Goal: Task Accomplishment & Management: Complete application form

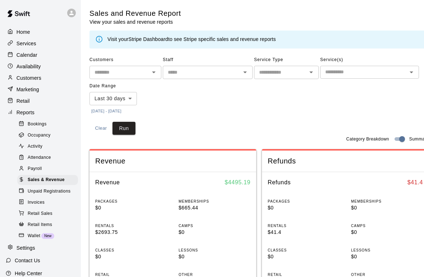
scroll to position [18, 0]
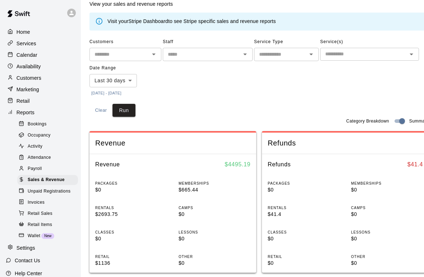
click at [34, 56] on p "Calendar" at bounding box center [27, 54] width 21 height 7
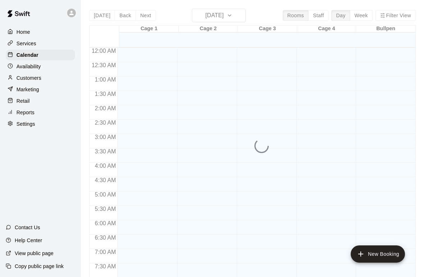
scroll to position [431, 0]
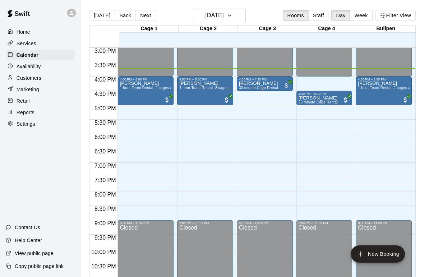
click at [43, 78] on div "Customers" at bounding box center [40, 78] width 69 height 11
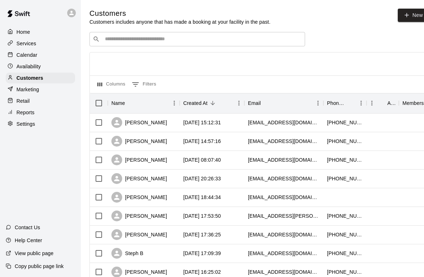
click at [116, 32] on div "​ ​" at bounding box center [196, 39] width 215 height 14
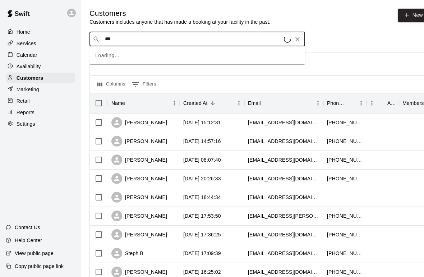
type input "****"
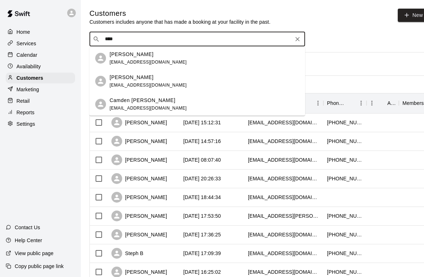
click at [133, 77] on p "Nick Kindreich" at bounding box center [132, 78] width 44 height 8
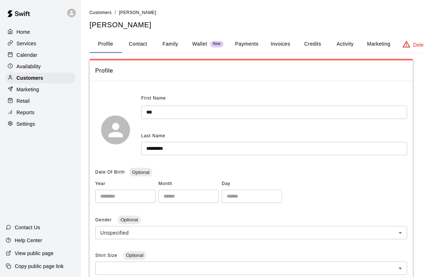
click at [19, 76] on p "Customers" at bounding box center [30, 77] width 27 height 7
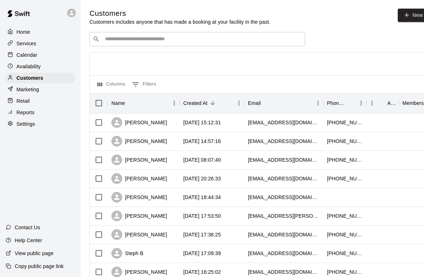
click at [110, 37] on input "Search customers by name or email" at bounding box center [202, 39] width 199 height 7
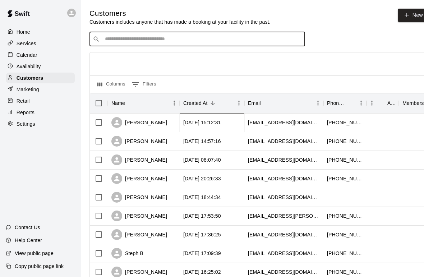
click at [214, 121] on div "[DATE] 15:12:31" at bounding box center [202, 122] width 38 height 7
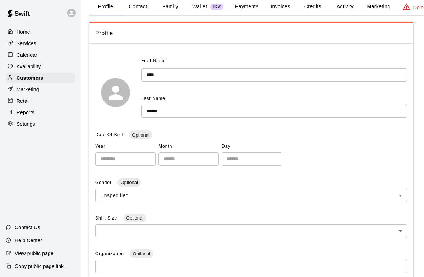
scroll to position [37, 0]
click at [54, 77] on div "Customers" at bounding box center [40, 78] width 69 height 11
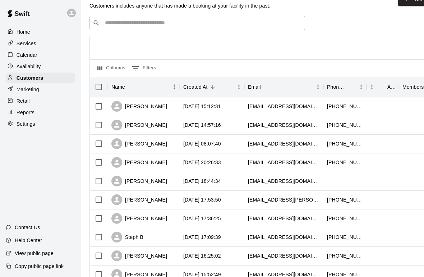
scroll to position [16, 0]
click at [232, 21] on input "Search customers by name or email" at bounding box center [202, 23] width 199 height 7
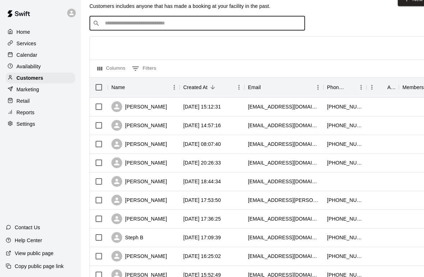
scroll to position [15, 0]
type input "***"
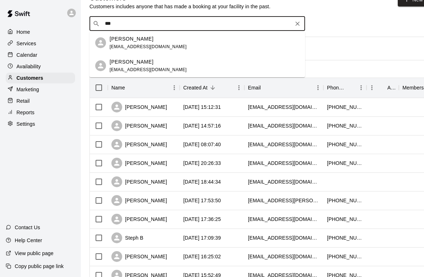
click at [156, 42] on div "Susanne Fox sus7676@gmail.com" at bounding box center [205, 42] width 190 height 15
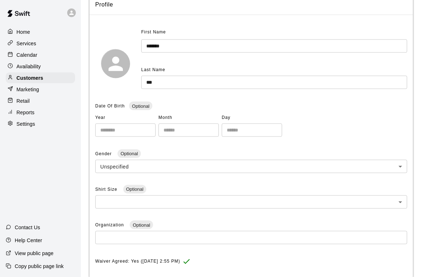
scroll to position [66, 0]
click at [19, 76] on p "Customers" at bounding box center [30, 77] width 27 height 7
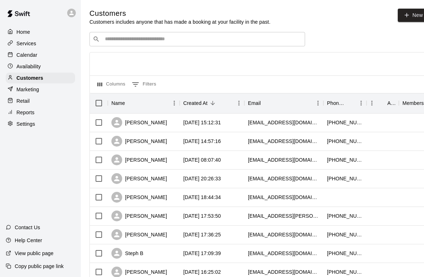
click at [147, 33] on div "​ ​" at bounding box center [196, 39] width 215 height 14
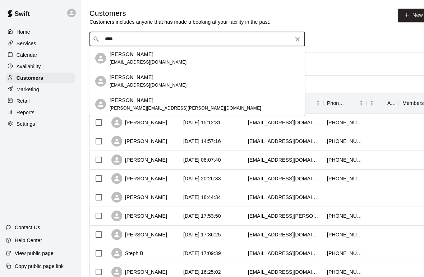
type input "*****"
click at [133, 53] on p "Brody Heyer" at bounding box center [132, 55] width 44 height 8
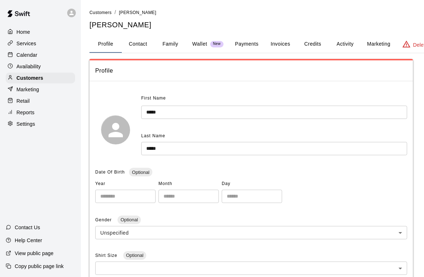
click at [52, 81] on div "Customers" at bounding box center [40, 78] width 69 height 11
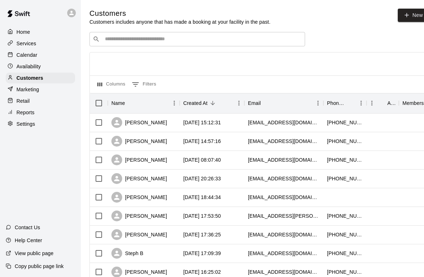
click at [179, 36] on input "Search customers by name or email" at bounding box center [202, 39] width 199 height 7
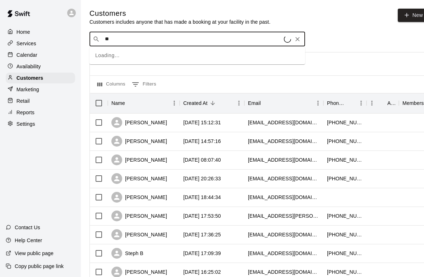
type input "*"
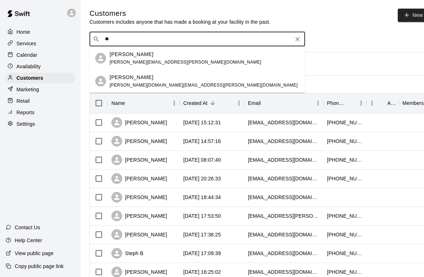
type input "*"
type input "***"
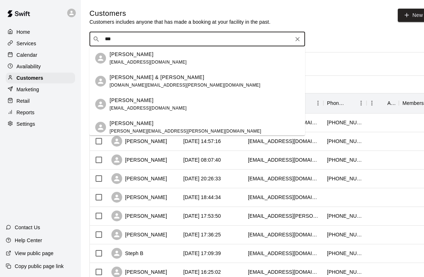
click at [174, 121] on div "Benjamin Murdy jamie.murdy@gmail.com" at bounding box center [205, 127] width 190 height 15
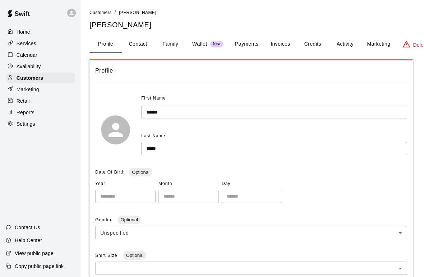
click at [44, 73] on div "Customers" at bounding box center [40, 78] width 69 height 11
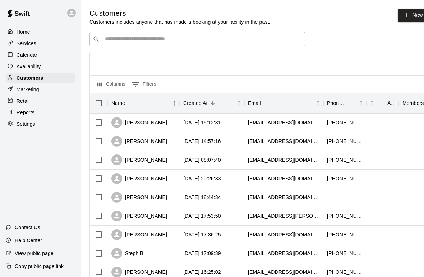
click at [250, 34] on div "​ ​" at bounding box center [196, 39] width 215 height 14
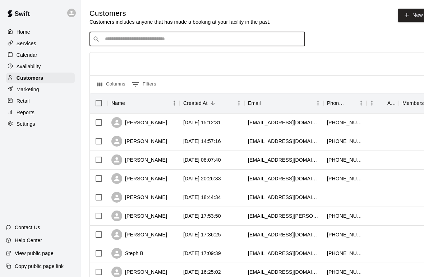
click at [192, 33] on div "​ ​" at bounding box center [196, 39] width 215 height 14
type input "*****"
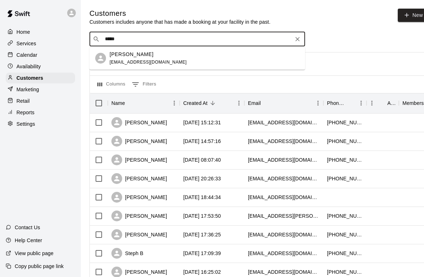
click at [181, 62] on div "Asher Werner dt_werner@yahoo.com" at bounding box center [205, 58] width 190 height 15
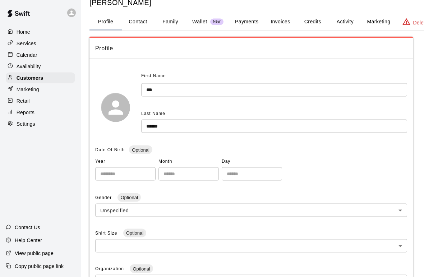
scroll to position [1, 0]
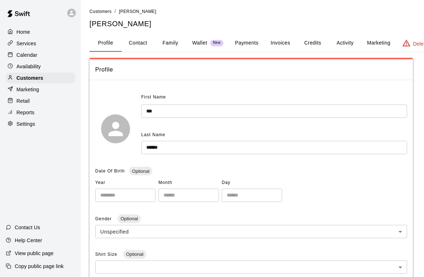
click at [24, 75] on p "Customers" at bounding box center [30, 77] width 27 height 7
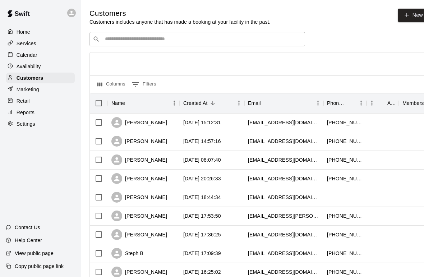
click at [207, 36] on input "Search customers by name or email" at bounding box center [202, 39] width 199 height 7
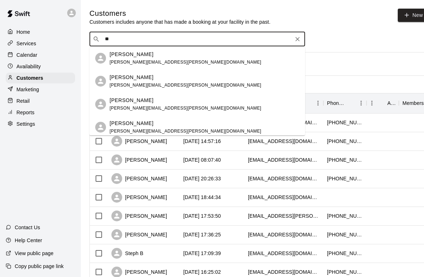
type input "*"
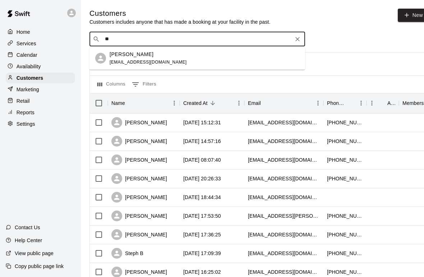
type input "*"
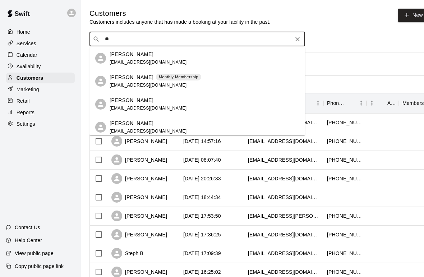
type input "*"
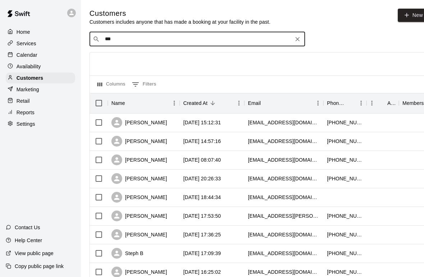
type input "****"
click at [163, 54] on div "Erin O'Kelley elevitt82@gmail.com" at bounding box center [205, 58] width 190 height 15
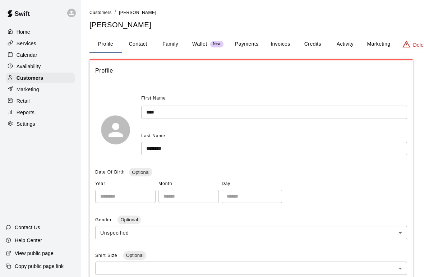
click at [57, 81] on div "Customers" at bounding box center [40, 78] width 69 height 11
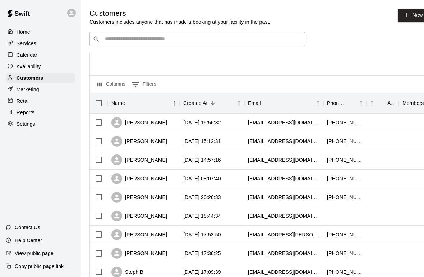
click at [233, 37] on input "Search customers by name or email" at bounding box center [202, 39] width 199 height 7
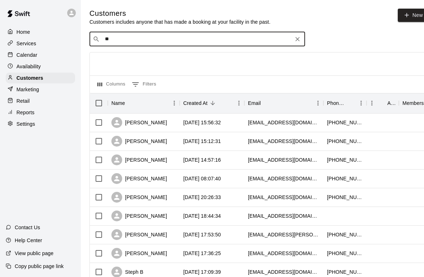
type input "***"
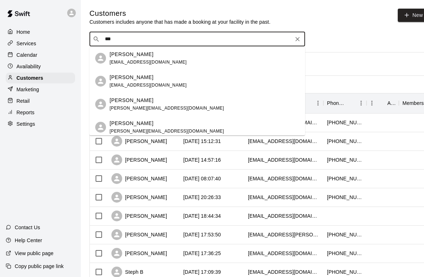
click at [171, 55] on div "Eric Finley ebfinley@gmail.com" at bounding box center [205, 58] width 190 height 15
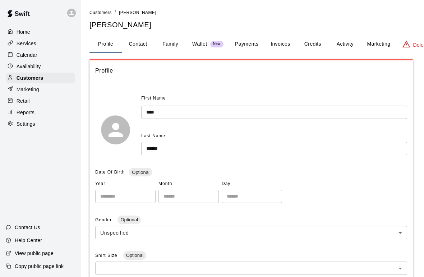
click at [22, 78] on p "Customers" at bounding box center [30, 77] width 27 height 7
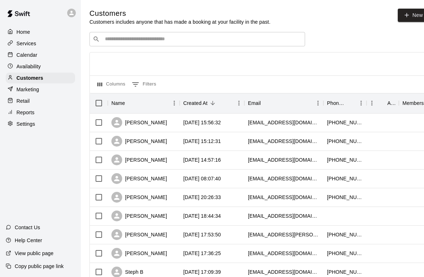
click at [219, 39] on input "Search customers by name or email" at bounding box center [202, 39] width 199 height 7
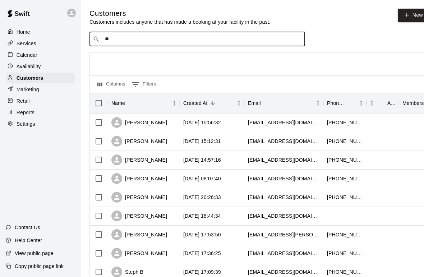
type input "***"
click at [180, 54] on div "Kane Nicolai andrewnicolai27@gmail.com" at bounding box center [205, 58] width 190 height 15
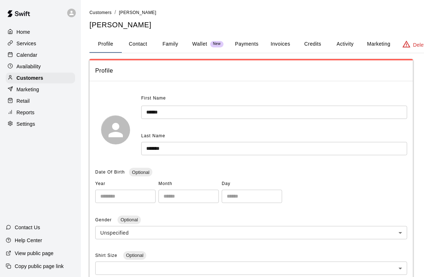
click at [59, 78] on div "Customers" at bounding box center [40, 78] width 69 height 11
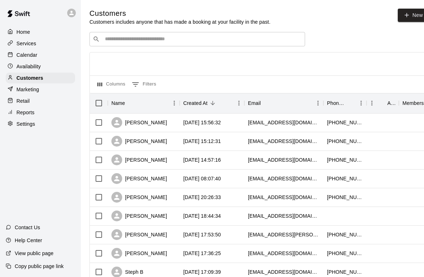
click at [220, 37] on input "Search customers by name or email" at bounding box center [202, 39] width 199 height 7
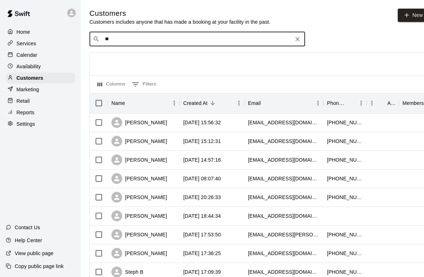
type input "*"
click at [410, 9] on link "New" at bounding box center [413, 15] width 31 height 13
select select "**"
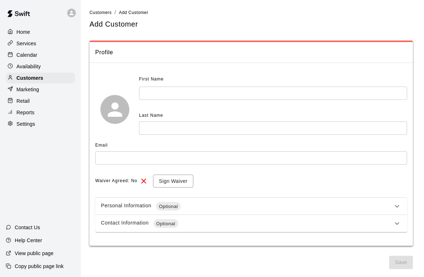
click at [233, 92] on input "text" at bounding box center [273, 93] width 268 height 13
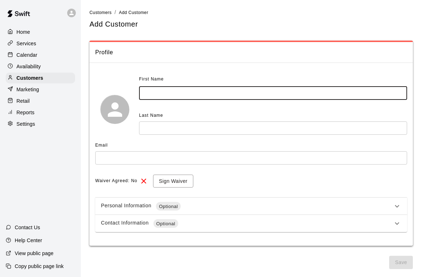
type input "*"
type input "****"
click at [203, 124] on input "text" at bounding box center [273, 127] width 268 height 13
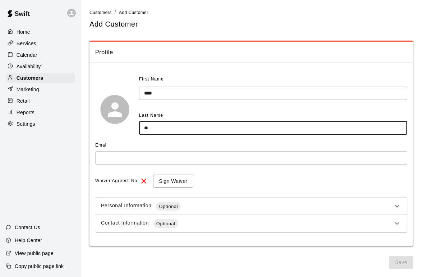
type input "*"
type input "******"
click at [231, 155] on input "text" at bounding box center [251, 157] width 312 height 13
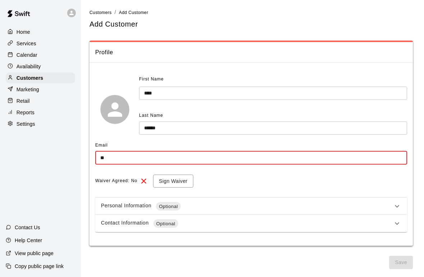
type input "*"
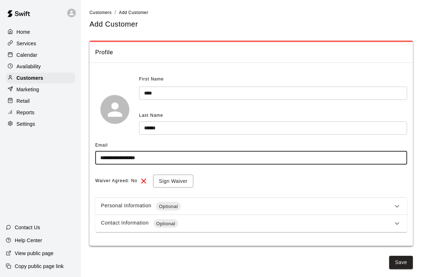
type input "**********"
click at [173, 177] on button "Sign Waiver" at bounding box center [173, 181] width 40 height 13
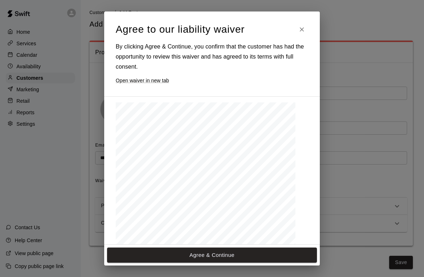
click at [232, 254] on button "Agree & Continue" at bounding box center [212, 254] width 210 height 15
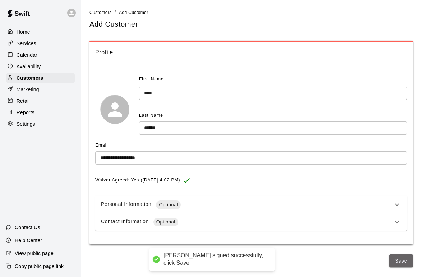
click at [401, 257] on button "Save" at bounding box center [401, 260] width 24 height 13
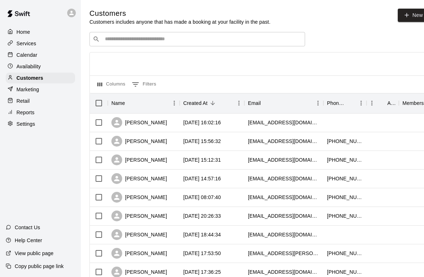
click at [212, 33] on div "​ ​" at bounding box center [196, 39] width 215 height 14
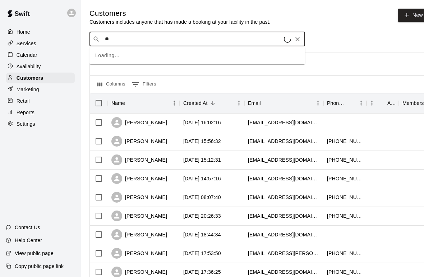
type input "*"
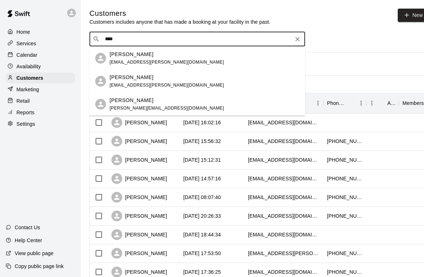
type input "*****"
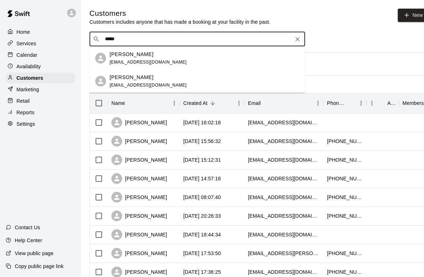
click at [148, 61] on span "[EMAIL_ADDRESS][DOMAIN_NAME]" at bounding box center [148, 62] width 77 height 5
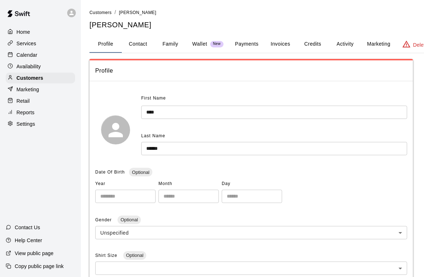
click at [26, 77] on p "Customers" at bounding box center [30, 77] width 27 height 7
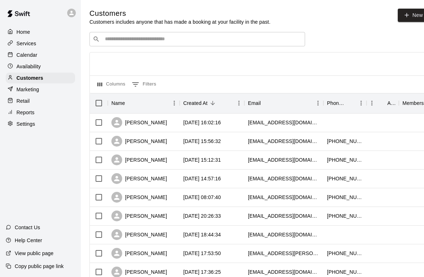
click at [38, 51] on div "Calendar" at bounding box center [40, 55] width 69 height 11
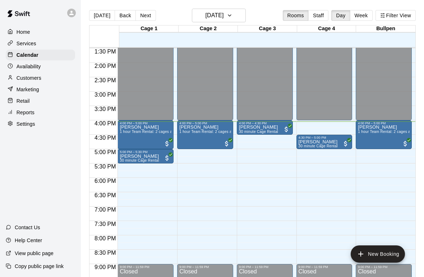
scroll to position [387, 0]
click at [23, 71] on div "Availability" at bounding box center [40, 66] width 69 height 11
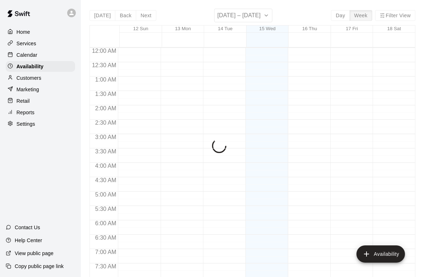
scroll to position [452, 0]
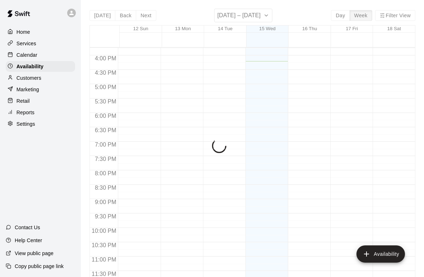
click at [25, 79] on p "Customers" at bounding box center [29, 77] width 25 height 7
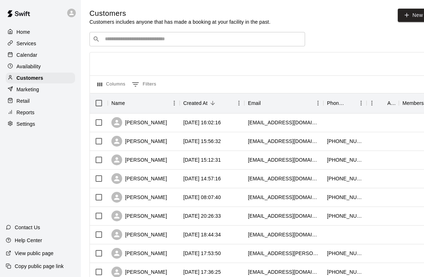
click at [212, 37] on input "Search customers by name or email" at bounding box center [202, 39] width 199 height 7
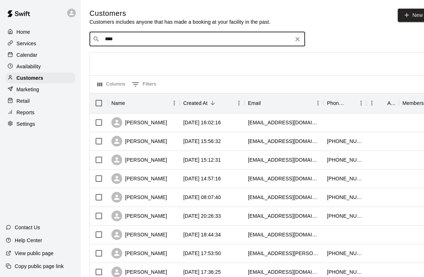
type input "*****"
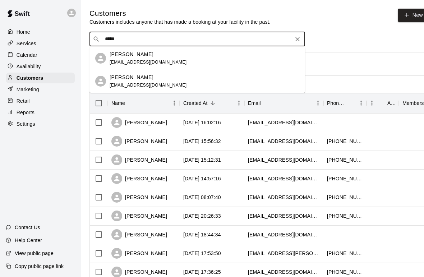
click at [167, 57] on div "[PERSON_NAME]" at bounding box center [148, 55] width 77 height 8
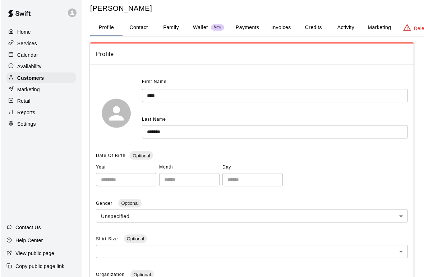
scroll to position [14, 0]
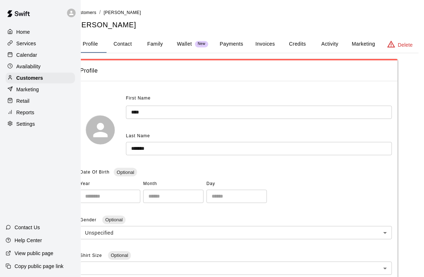
click at [48, 74] on div "Customers" at bounding box center [40, 78] width 69 height 11
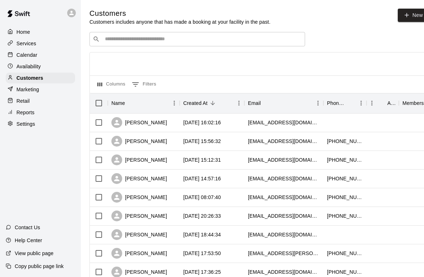
click at [212, 36] on input "Search customers by name or email" at bounding box center [202, 39] width 199 height 7
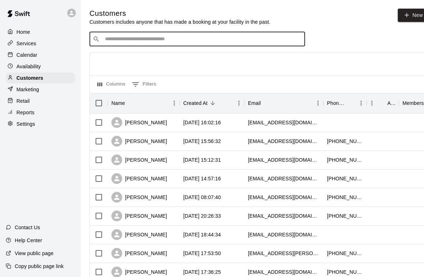
click at [25, 57] on p "Calendar" at bounding box center [27, 54] width 21 height 7
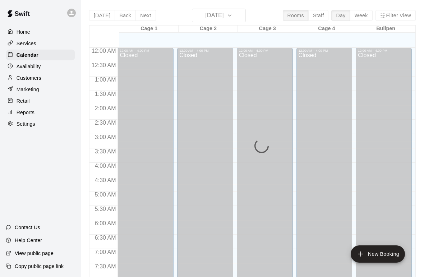
scroll to position [431, 0]
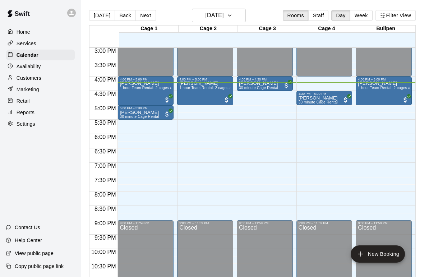
click at [24, 79] on p "Customers" at bounding box center [29, 77] width 25 height 7
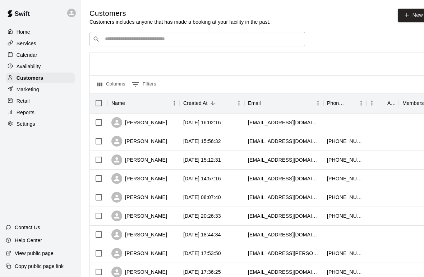
click at [225, 40] on input "Search customers by name or email" at bounding box center [202, 39] width 199 height 7
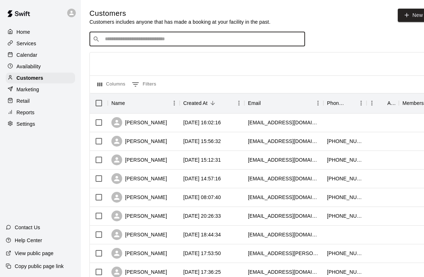
click at [24, 55] on p "Calendar" at bounding box center [27, 54] width 21 height 7
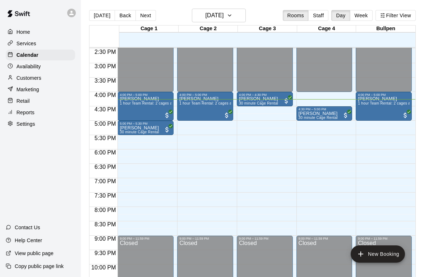
scroll to position [418, 0]
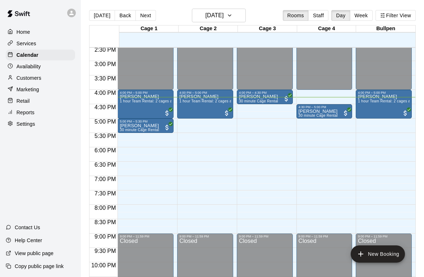
click at [27, 83] on div "Customers" at bounding box center [40, 78] width 69 height 11
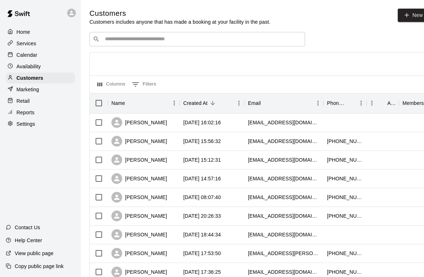
click at [281, 43] on input "Search customers by name or email" at bounding box center [202, 39] width 199 height 7
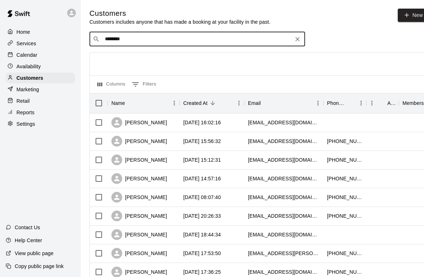
type input "********"
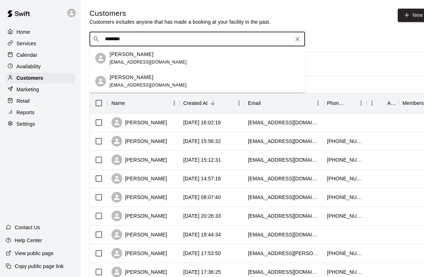
click at [158, 78] on div "[PERSON_NAME]" at bounding box center [148, 78] width 77 height 8
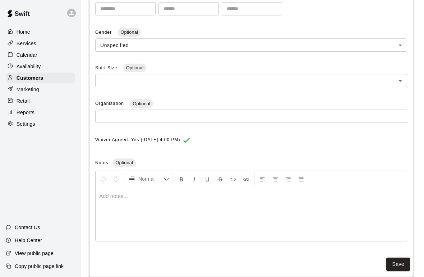
scroll to position [198, 0]
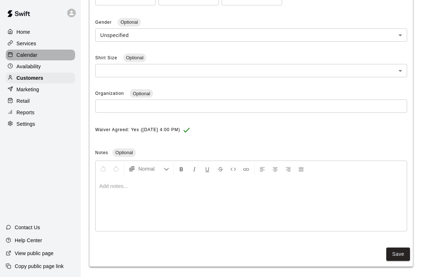
click at [34, 58] on p "Calendar" at bounding box center [27, 54] width 21 height 7
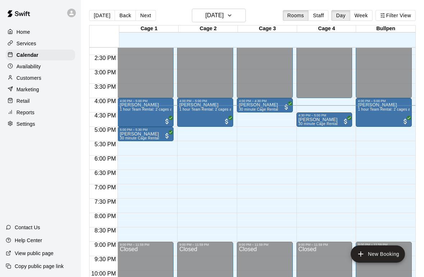
scroll to position [410, 0]
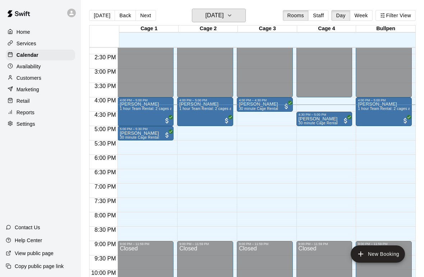
click at [240, 22] on button "[DATE]" at bounding box center [219, 16] width 54 height 14
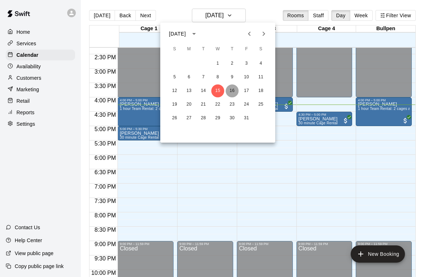
click at [231, 93] on button "16" at bounding box center [232, 90] width 13 height 13
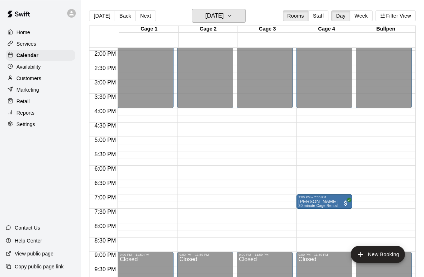
scroll to position [2, 0]
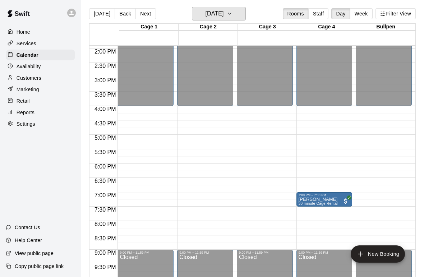
click at [223, 13] on h6 "[DATE]" at bounding box center [214, 14] width 18 height 10
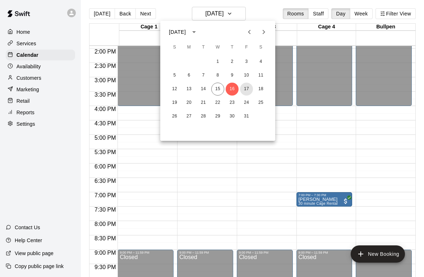
click at [248, 86] on button "17" at bounding box center [246, 89] width 13 height 13
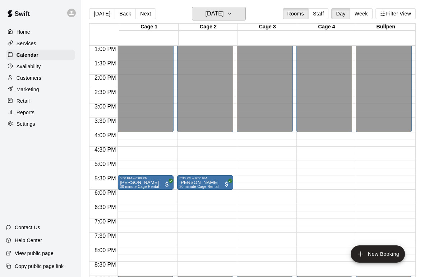
scroll to position [373, 0]
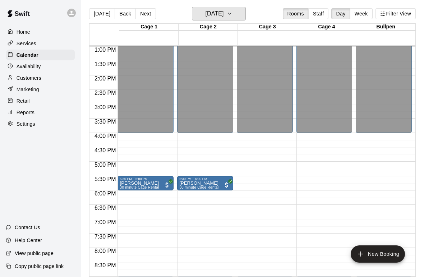
click at [232, 15] on icon "button" at bounding box center [230, 13] width 6 height 9
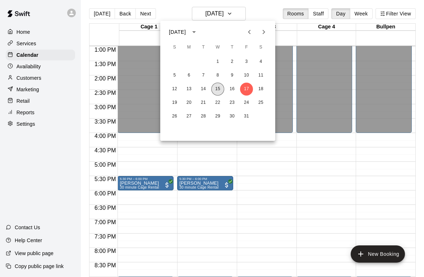
click at [221, 89] on button "15" at bounding box center [217, 89] width 13 height 13
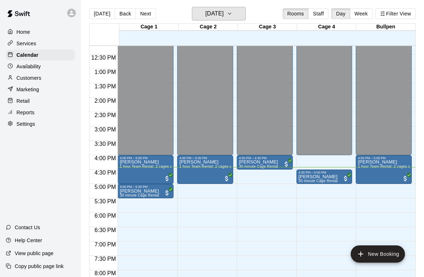
scroll to position [351, 0]
click at [25, 80] on p "Customers" at bounding box center [29, 77] width 25 height 7
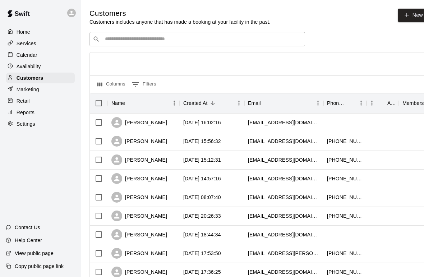
click at [209, 38] on input "Search customers by name or email" at bounding box center [202, 39] width 199 height 7
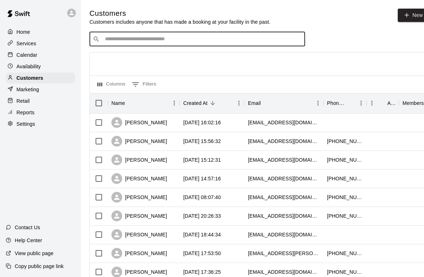
click at [186, 36] on input "Search customers by name or email" at bounding box center [202, 39] width 199 height 7
type input "***"
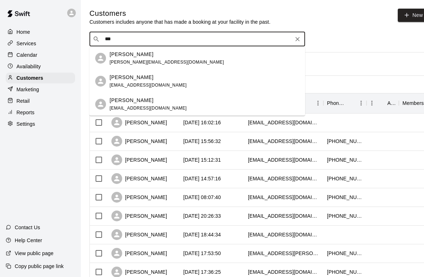
click at [163, 104] on div "Joseph Martinez amartinezhb@yahoo.com" at bounding box center [205, 104] width 190 height 15
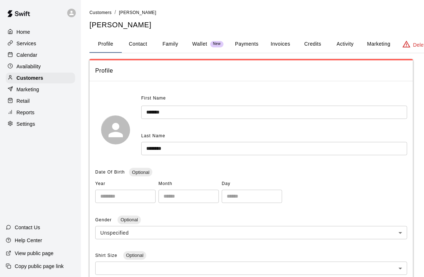
click at [38, 51] on div "Calendar" at bounding box center [40, 55] width 69 height 11
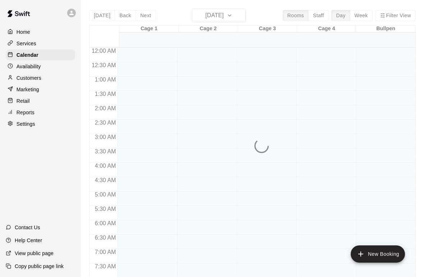
scroll to position [431, 0]
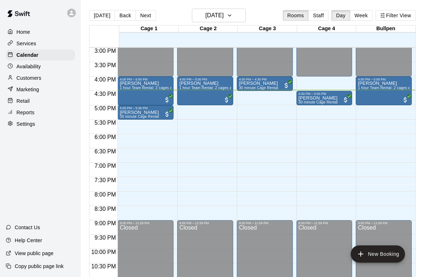
click at [51, 74] on div "Customers" at bounding box center [40, 78] width 69 height 11
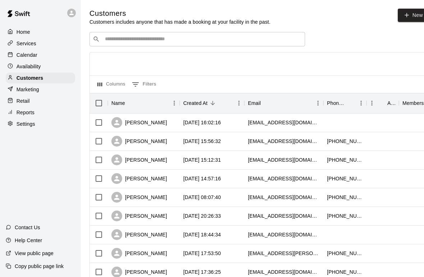
click at [170, 37] on input "Search customers by name or email" at bounding box center [202, 39] width 199 height 7
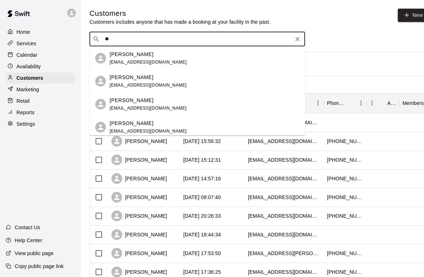
type input "*"
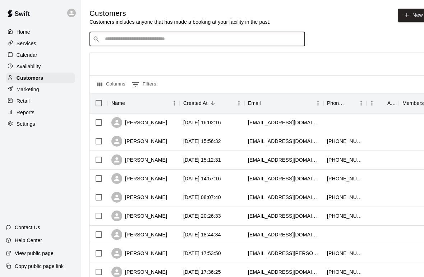
click at [46, 62] on div "Availability" at bounding box center [40, 66] width 69 height 11
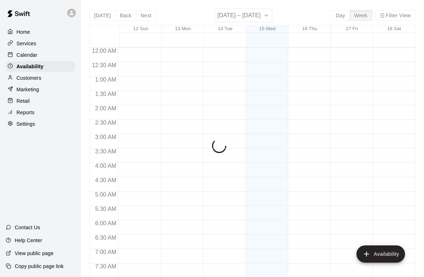
scroll to position [452, 0]
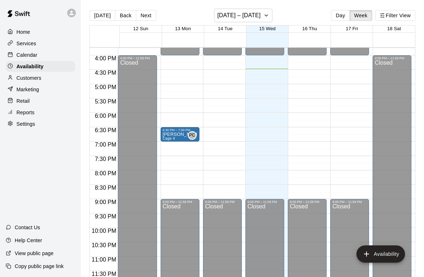
click at [37, 56] on p "Calendar" at bounding box center [27, 54] width 21 height 7
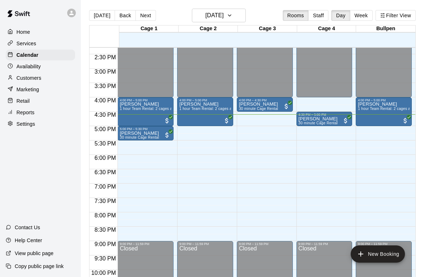
scroll to position [409, 0]
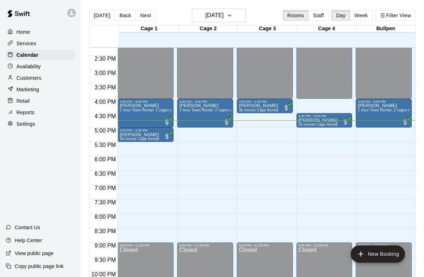
click at [24, 77] on p "Customers" at bounding box center [29, 77] width 25 height 7
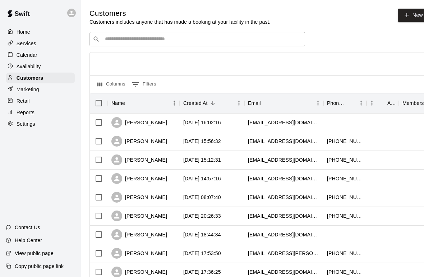
click at [187, 32] on div "​ ​" at bounding box center [196, 39] width 215 height 14
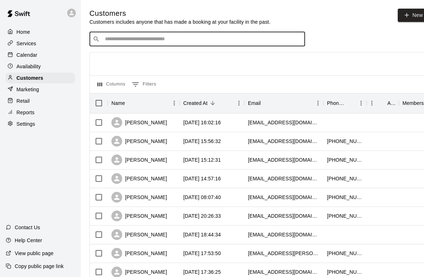
click at [202, 41] on input "Search customers by name or email" at bounding box center [202, 39] width 199 height 7
type input "***"
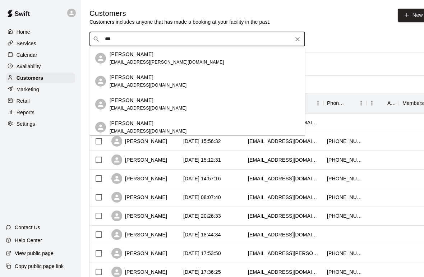
click at [141, 104] on div "[PERSON_NAME]" at bounding box center [148, 101] width 77 height 8
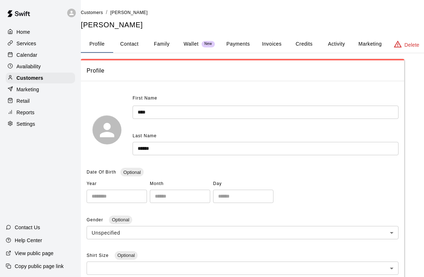
scroll to position [0, 6]
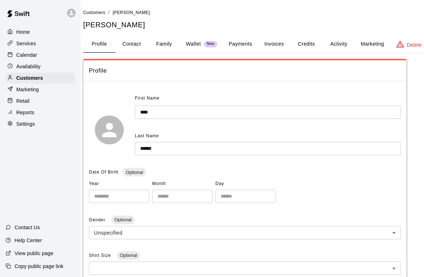
click at [192, 41] on p "Wallet" at bounding box center [193, 44] width 15 height 8
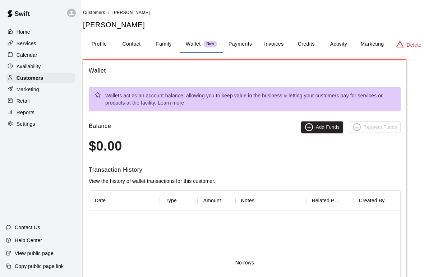
click at [101, 41] on button "Profile" at bounding box center [99, 44] width 32 height 17
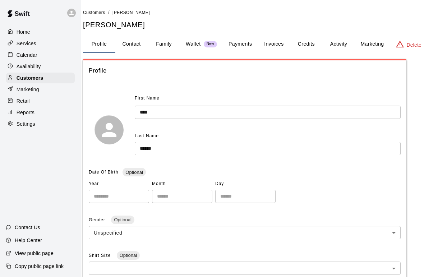
click at [41, 65] on div "Availability" at bounding box center [40, 66] width 69 height 11
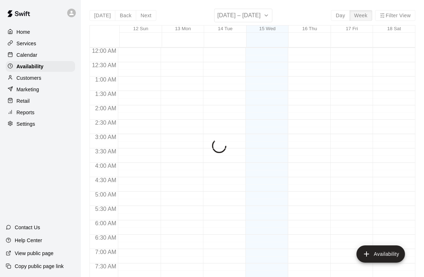
scroll to position [452, 0]
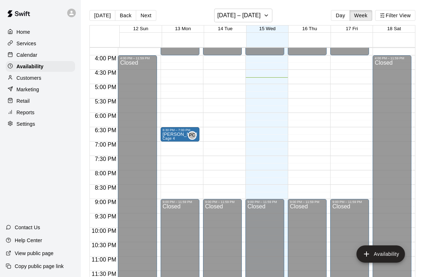
click at [35, 77] on p "Customers" at bounding box center [29, 77] width 25 height 7
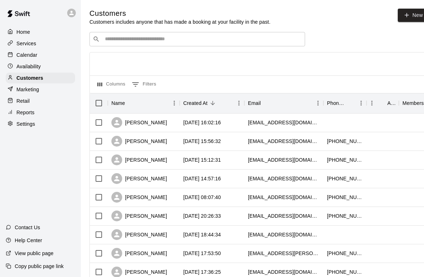
click at [32, 54] on p "Calendar" at bounding box center [27, 54] width 21 height 7
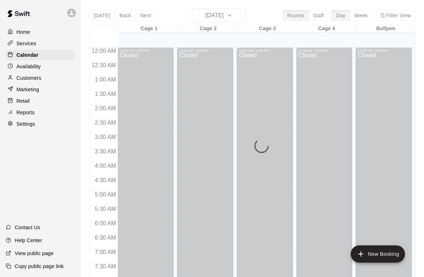
scroll to position [431, 0]
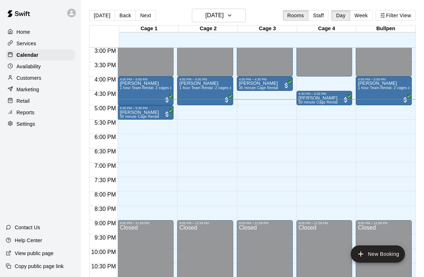
click at [28, 78] on p "Customers" at bounding box center [29, 77] width 25 height 7
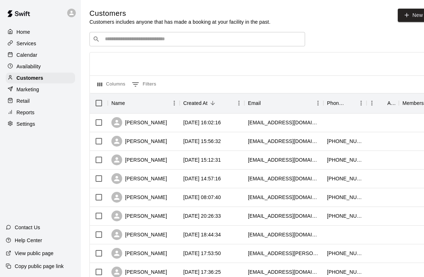
click at [221, 36] on input "Search customers by name or email" at bounding box center [202, 39] width 199 height 7
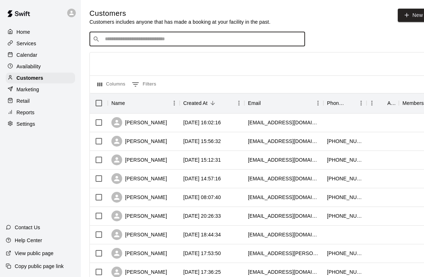
type input "*"
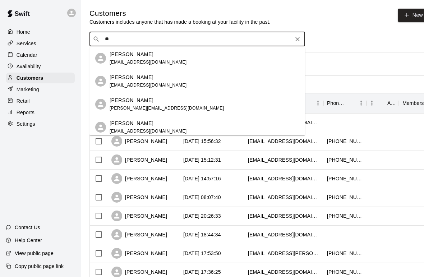
type input "*"
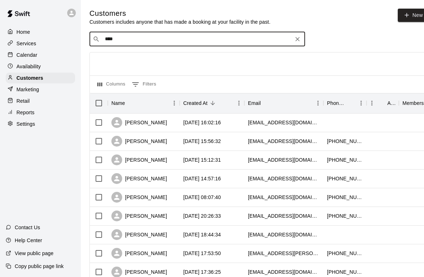
type input "*****"
click at [154, 57] on div "[PERSON_NAME]" at bounding box center [148, 55] width 77 height 8
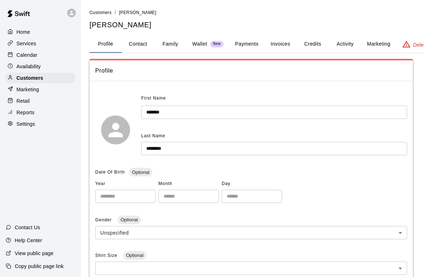
click at [43, 54] on div "Calendar" at bounding box center [40, 55] width 69 height 11
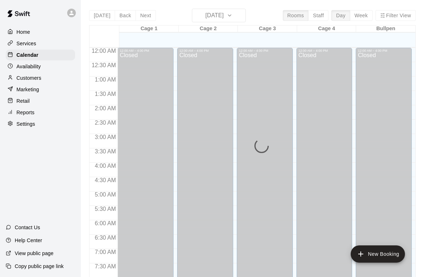
scroll to position [431, 0]
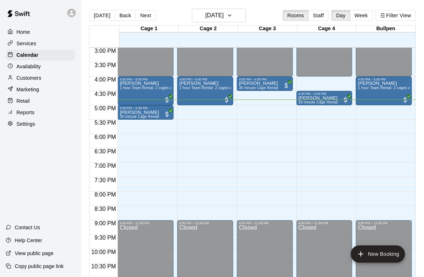
click at [138, 112] on p "[PERSON_NAME]" at bounding box center [139, 112] width 39 height 0
click at [154, 112] on div at bounding box center [212, 138] width 424 height 277
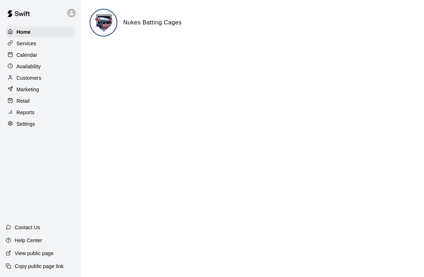
click at [45, 76] on div "Customers" at bounding box center [40, 78] width 69 height 11
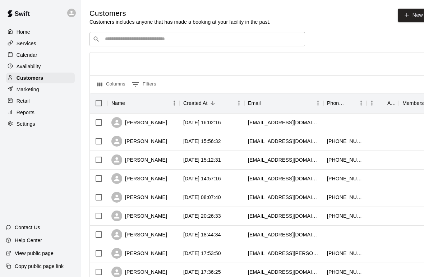
click at [29, 59] on div "Calendar" at bounding box center [40, 55] width 69 height 11
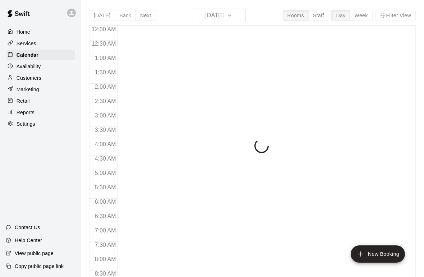
scroll to position [431, 0]
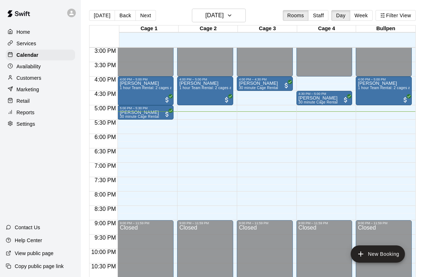
click at [386, 253] on button "New Booking" at bounding box center [377, 253] width 54 height 17
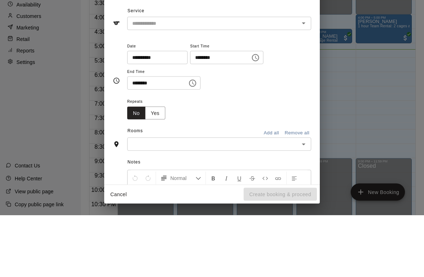
scroll to position [0, 0]
click at [302, 81] on icon "Open" at bounding box center [303, 85] width 9 height 9
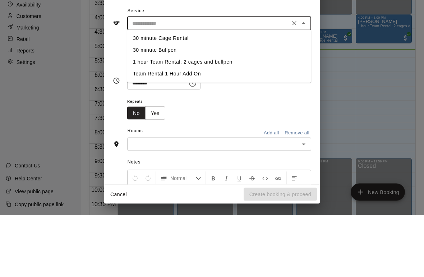
click at [309, 79] on div "​" at bounding box center [219, 85] width 184 height 13
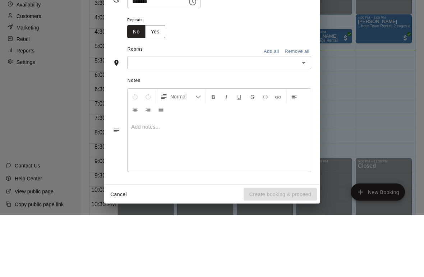
scroll to position [80, 0]
click at [307, 121] on icon "Open" at bounding box center [303, 125] width 9 height 9
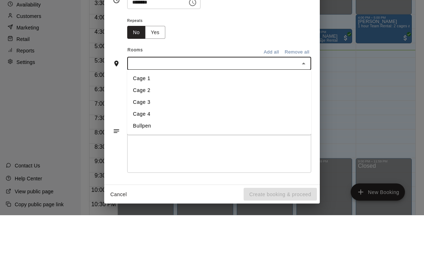
click at [302, 121] on icon "Close" at bounding box center [303, 125] width 9 height 9
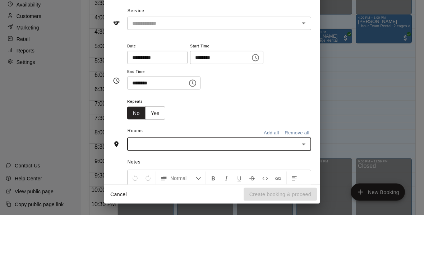
scroll to position [0, 0]
click at [397, 83] on div "**********" at bounding box center [212, 138] width 424 height 277
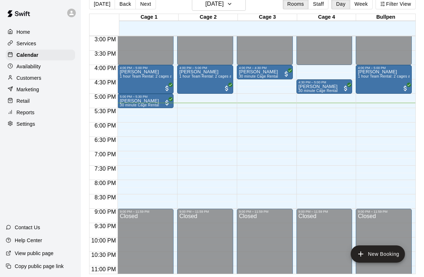
click at [36, 81] on p "Customers" at bounding box center [29, 77] width 25 height 7
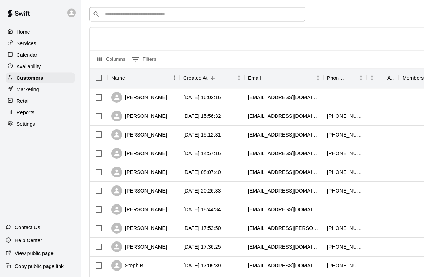
scroll to position [26, 0]
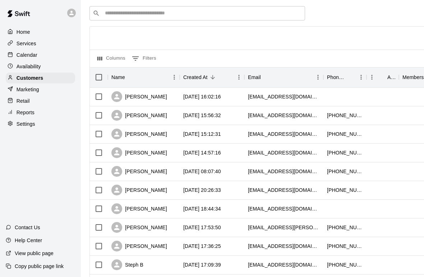
click at [32, 54] on p "Calendar" at bounding box center [27, 54] width 21 height 7
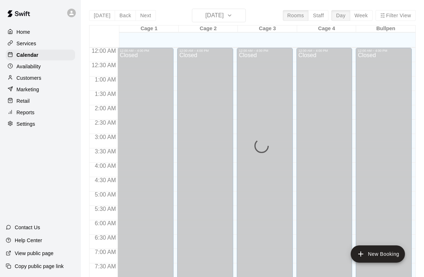
scroll to position [431, 0]
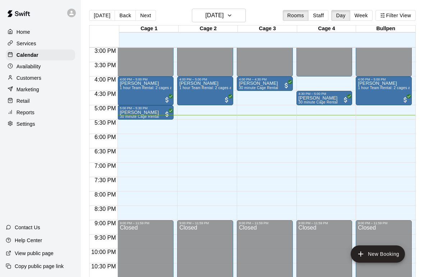
click at [325, 98] on p "[PERSON_NAME]" at bounding box center [317, 98] width 39 height 0
click at [336, 94] on div at bounding box center [212, 138] width 424 height 277
click at [35, 76] on p "Customers" at bounding box center [29, 77] width 25 height 7
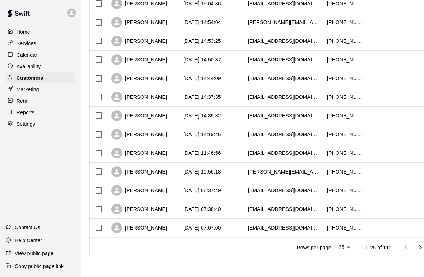
scroll to position [343, 0]
click at [419, 245] on icon "Go to next page" at bounding box center [420, 247] width 9 height 9
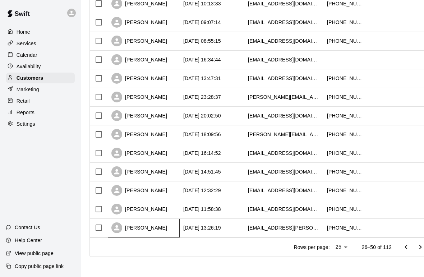
click at [145, 223] on div "[PERSON_NAME]" at bounding box center [139, 227] width 56 height 11
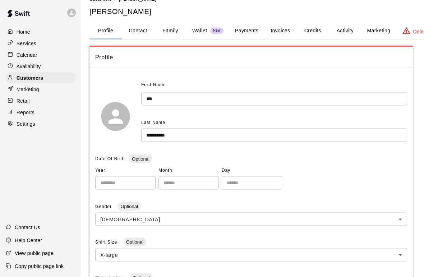
scroll to position [14, 0]
click at [310, 29] on button "Credits" at bounding box center [312, 30] width 32 height 17
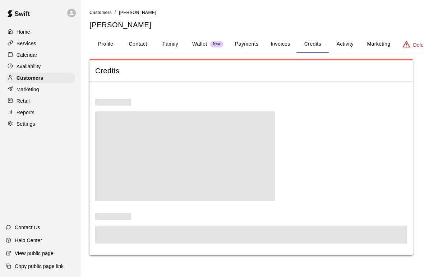
scroll to position [0, 0]
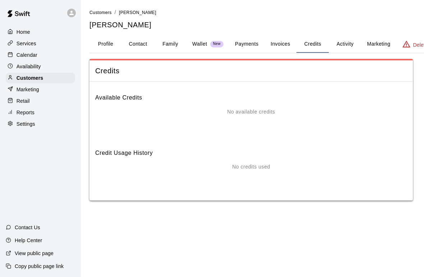
click at [35, 56] on p "Calendar" at bounding box center [27, 54] width 21 height 7
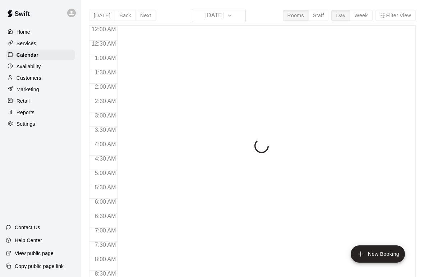
scroll to position [431, 0]
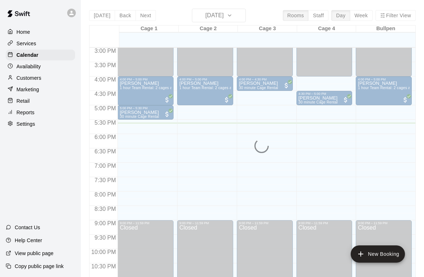
click at [20, 69] on p "Availability" at bounding box center [29, 66] width 24 height 7
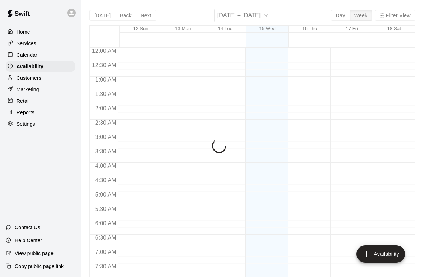
scroll to position [452, 0]
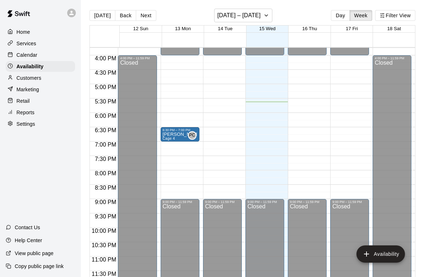
click at [24, 56] on p "Calendar" at bounding box center [27, 54] width 21 height 7
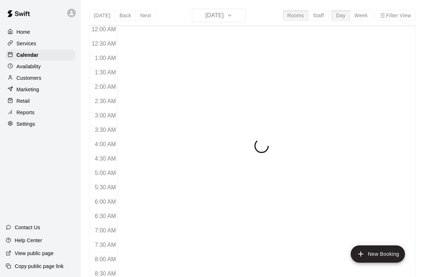
scroll to position [431, 0]
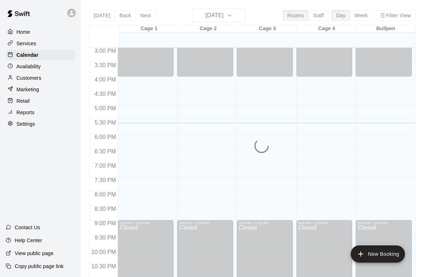
click at [23, 53] on p "Calendar" at bounding box center [28, 54] width 22 height 7
click at [24, 33] on p "Home" at bounding box center [24, 31] width 14 height 7
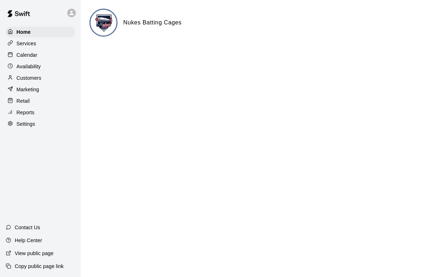
click at [20, 65] on p "Availability" at bounding box center [29, 66] width 24 height 7
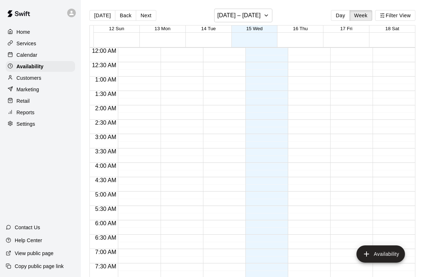
scroll to position [452, 0]
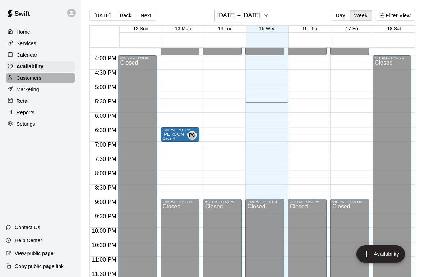
click at [23, 80] on p "Customers" at bounding box center [29, 77] width 25 height 7
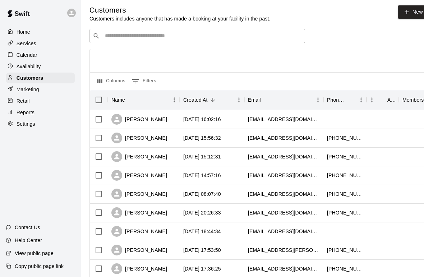
scroll to position [3, 0]
click at [23, 54] on p "Calendar" at bounding box center [27, 54] width 21 height 7
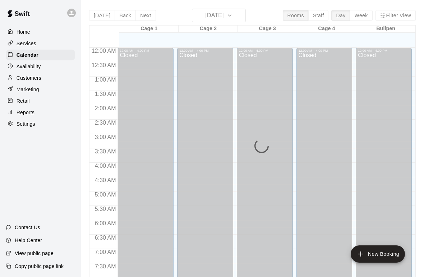
scroll to position [431, 0]
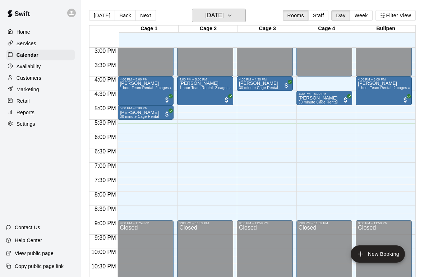
click at [232, 14] on icon "button" at bounding box center [230, 15] width 6 height 9
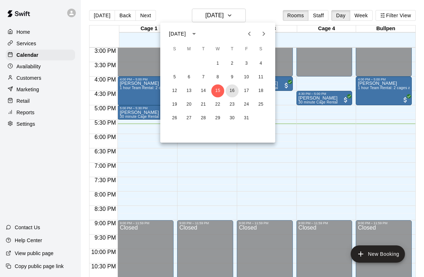
click at [233, 89] on button "16" at bounding box center [232, 90] width 13 height 13
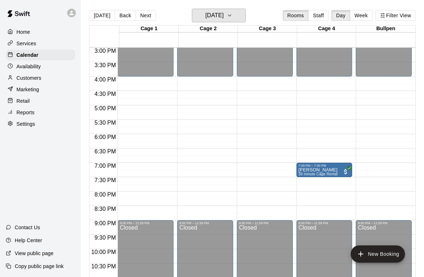
click at [232, 17] on icon "button" at bounding box center [230, 15] width 6 height 9
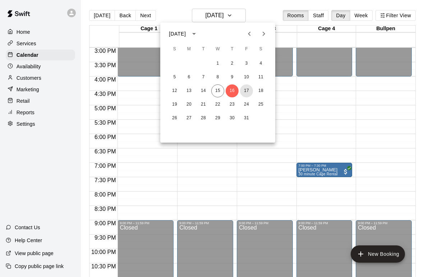
click at [247, 91] on button "17" at bounding box center [246, 90] width 13 height 13
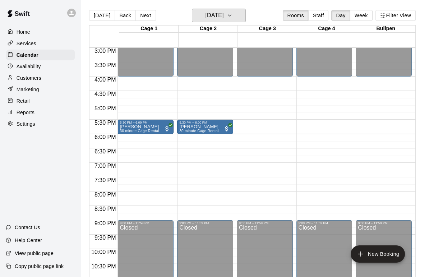
click at [232, 12] on icon "button" at bounding box center [230, 15] width 6 height 9
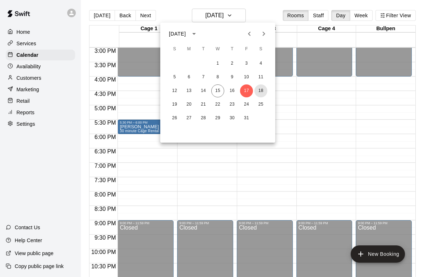
click at [261, 95] on button "18" at bounding box center [260, 90] width 13 height 13
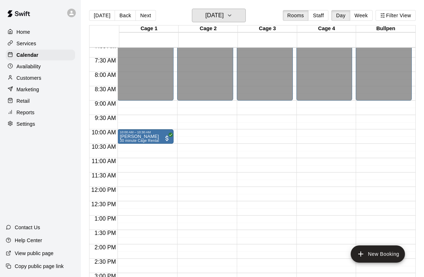
scroll to position [216, 0]
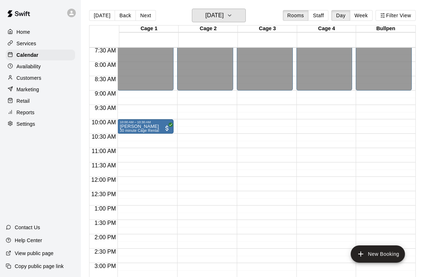
click at [232, 17] on icon "button" at bounding box center [230, 15] width 6 height 9
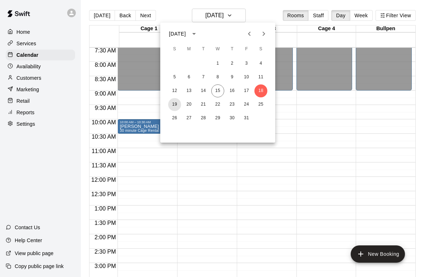
click at [176, 103] on button "19" at bounding box center [174, 104] width 13 height 13
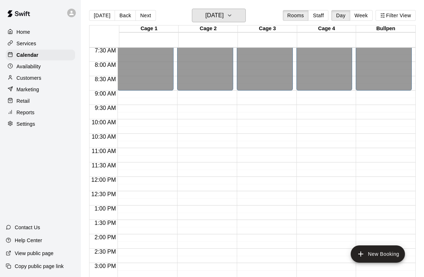
click at [234, 19] on button "[DATE]" at bounding box center [219, 16] width 54 height 14
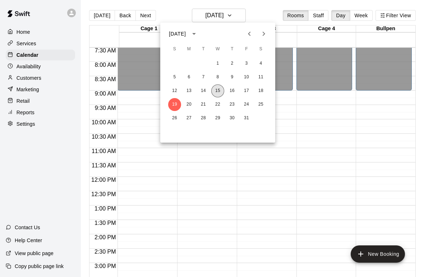
click at [216, 90] on button "15" at bounding box center [217, 90] width 13 height 13
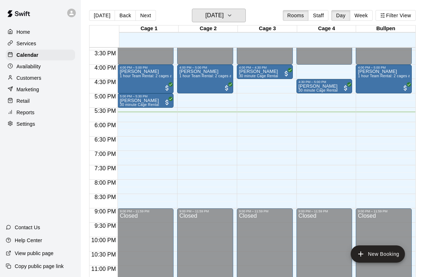
scroll to position [442, 0]
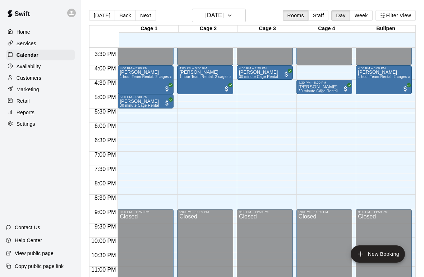
click at [25, 56] on p "Calendar" at bounding box center [28, 54] width 22 height 7
click at [232, 15] on icon "button" at bounding box center [230, 15] width 6 height 9
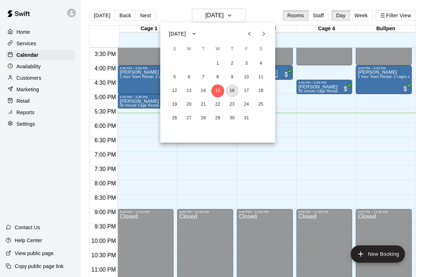
click at [230, 88] on button "16" at bounding box center [232, 90] width 13 height 13
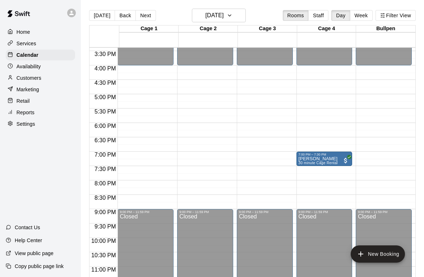
click at [322, 159] on p "[PERSON_NAME]" at bounding box center [317, 159] width 39 height 0
click at [308, 167] on icon "edit" at bounding box center [306, 167] width 9 height 9
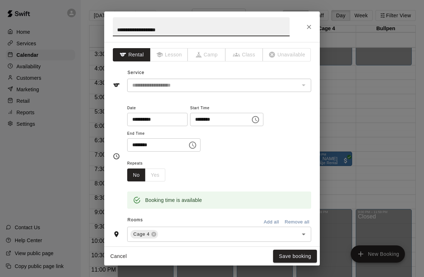
click at [114, 258] on button "Cancel" at bounding box center [118, 256] width 23 height 13
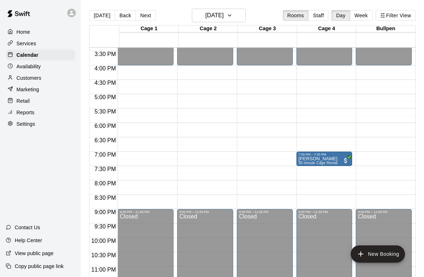
click at [34, 56] on p "Calendar" at bounding box center [28, 54] width 22 height 7
click at [29, 43] on p "Services" at bounding box center [27, 43] width 20 height 7
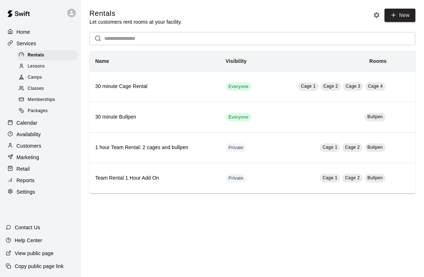
click at [25, 149] on p "Customers" at bounding box center [29, 145] width 25 height 7
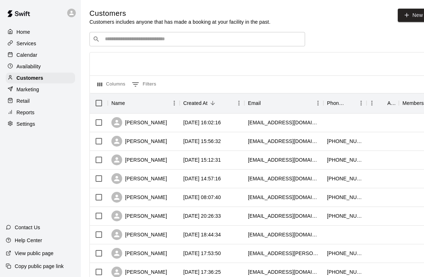
click at [204, 40] on input "Search customers by name or email" at bounding box center [202, 39] width 199 height 7
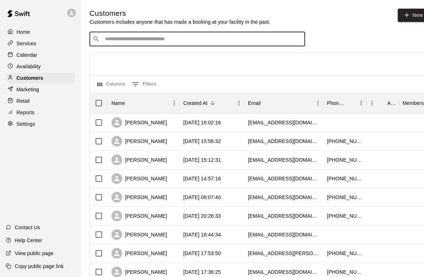
click at [247, 43] on input "Search customers by name or email" at bounding box center [202, 39] width 199 height 7
type input "*****"
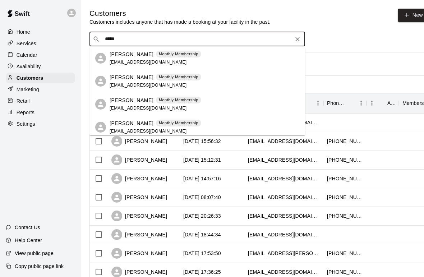
click at [124, 55] on p "[PERSON_NAME]" at bounding box center [132, 55] width 44 height 8
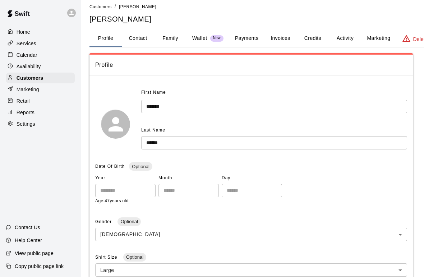
scroll to position [5, 0]
click at [307, 39] on button "Credits" at bounding box center [312, 38] width 32 height 17
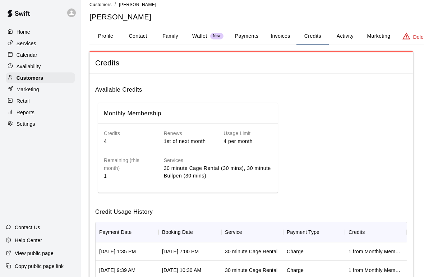
scroll to position [0, 0]
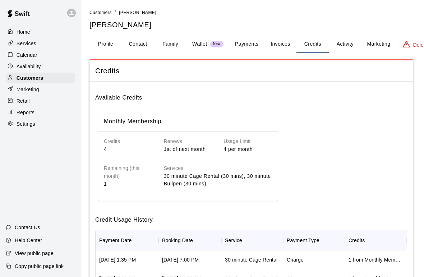
click at [19, 30] on p "Home" at bounding box center [24, 31] width 14 height 7
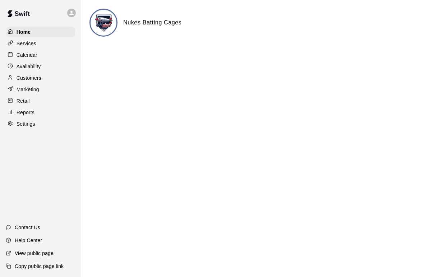
click at [24, 66] on p "Availability" at bounding box center [29, 66] width 24 height 7
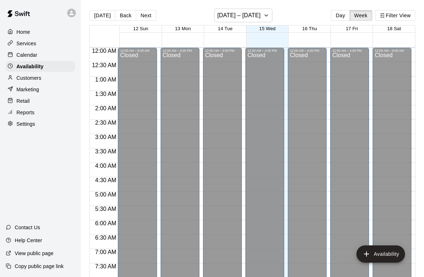
scroll to position [452, 0]
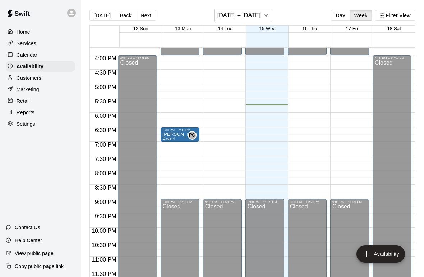
click at [22, 55] on p "Calendar" at bounding box center [27, 54] width 21 height 7
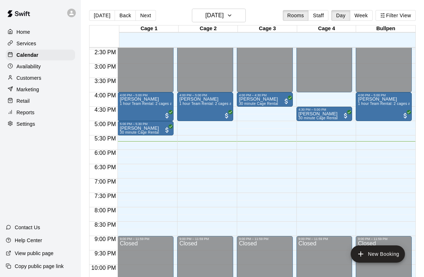
scroll to position [422, 0]
